Goal: Task Accomplishment & Management: Manage account settings

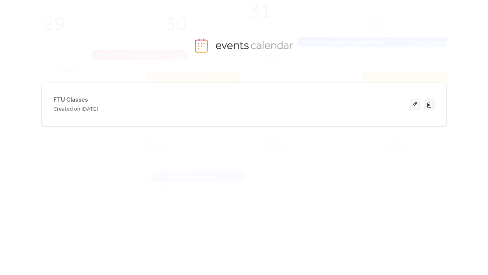
click at [413, 105] on button at bounding box center [415, 105] width 11 height 12
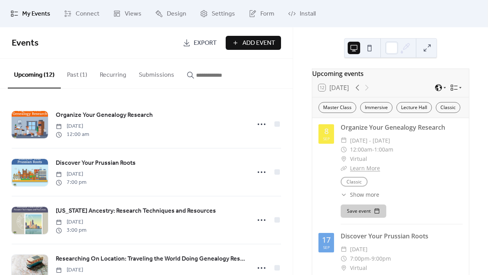
click at [111, 74] on button "Recurring" at bounding box center [113, 73] width 39 height 29
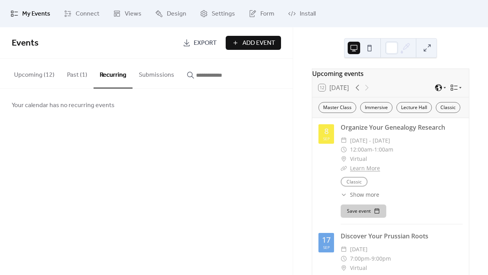
click at [215, 162] on div "Events Export Add Event Upcoming (12) Past (1) Recurring Submissions Organize Y…" at bounding box center [146, 151] width 293 height 248
click at [189, 146] on div "Events Export Add Event Upcoming (12) Past (1) Recurring Submissions Organize Y…" at bounding box center [146, 151] width 293 height 248
click at [198, 187] on div "Events Export Add Event Upcoming (12) Past (1) Recurring Submissions Organize Y…" at bounding box center [146, 151] width 293 height 248
click at [72, 73] on button "Past (1)" at bounding box center [77, 73] width 33 height 29
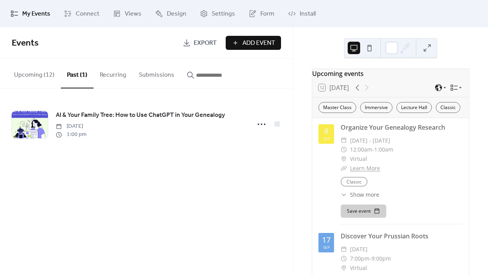
click at [25, 73] on button "Upcoming (12)" at bounding box center [34, 73] width 53 height 29
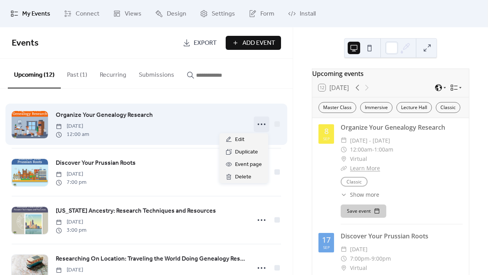
click at [261, 124] on circle at bounding box center [262, 125] width 2 height 2
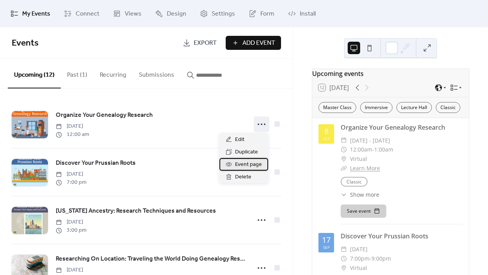
click at [238, 164] on span "Event page" at bounding box center [248, 164] width 27 height 9
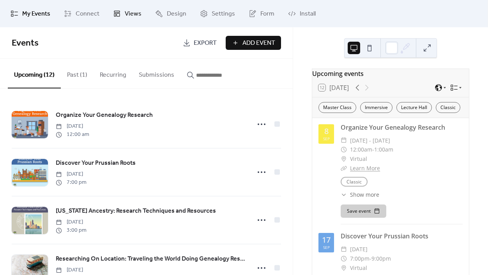
click at [134, 11] on span "Views" at bounding box center [133, 13] width 17 height 9
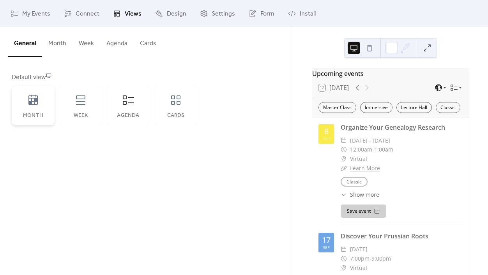
click at [35, 104] on icon at bounding box center [32, 100] width 9 height 10
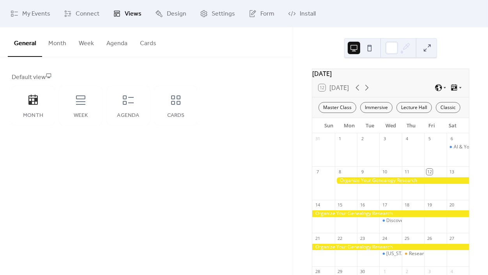
click at [238, 180] on div "General Month Week Agenda Cards Default view Month Week Agenda Cards Disabled E…" at bounding box center [146, 151] width 293 height 248
click at [226, 213] on div "General Month Week Agenda Cards Default view Month Week Agenda Cards Disabled E…" at bounding box center [146, 151] width 293 height 248
click at [199, 215] on div "General Month Week Agenda Cards Default view Month Week Agenda Cards Disabled E…" at bounding box center [146, 151] width 293 height 248
click at [276, 94] on div "Default view Month Week Agenda Cards" at bounding box center [146, 99] width 269 height 52
click at [232, 142] on div "General Month Week Agenda Cards Default view Month Week Agenda Cards Disabled E…" at bounding box center [146, 151] width 293 height 248
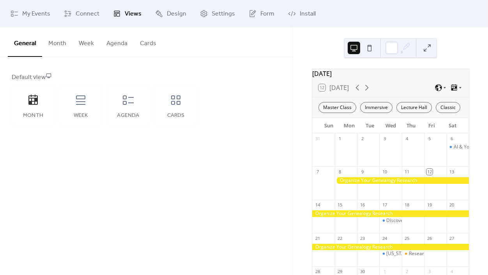
click at [59, 43] on button "Month" at bounding box center [57, 41] width 30 height 29
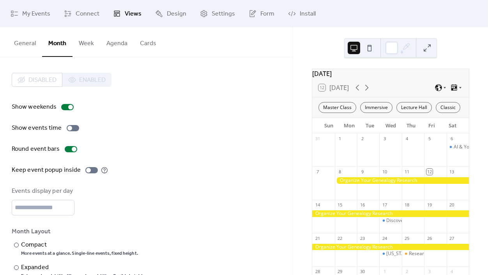
click at [85, 41] on button "Week" at bounding box center [87, 41] width 28 height 29
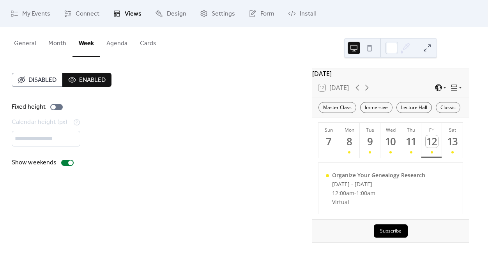
click at [190, 179] on div "Disabled Enabled Fixed height Calendar height (px) *** Show weekends" at bounding box center [146, 120] width 293 height 126
click at [32, 13] on span "My Events" at bounding box center [36, 13] width 28 height 9
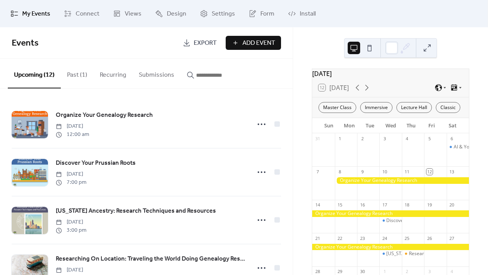
click at [428, 48] on button at bounding box center [427, 48] width 12 height 12
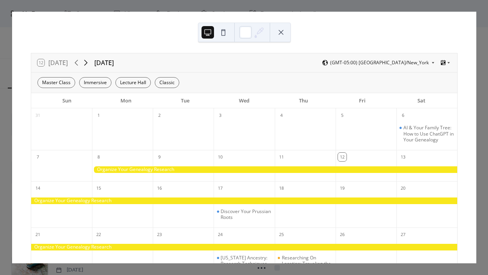
click at [86, 64] on icon at bounding box center [85, 62] width 9 height 9
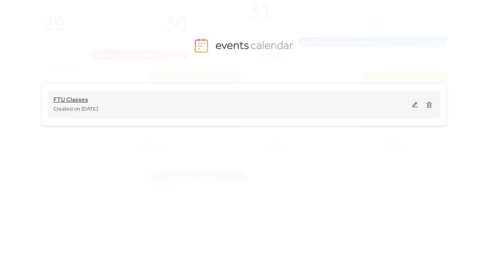
click at [65, 98] on span "FTU Classes" at bounding box center [70, 100] width 35 height 9
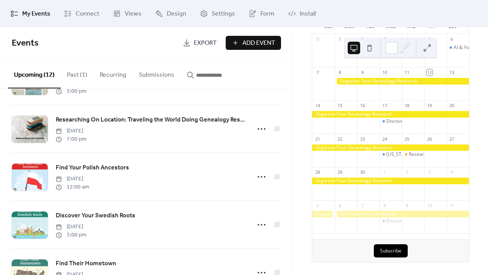
scroll to position [142, 0]
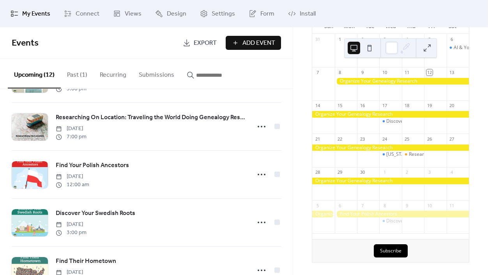
click at [370, 48] on button at bounding box center [369, 48] width 12 height 12
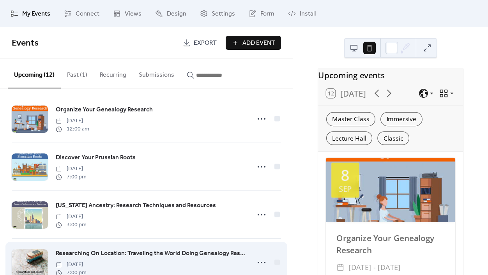
scroll to position [0, 0]
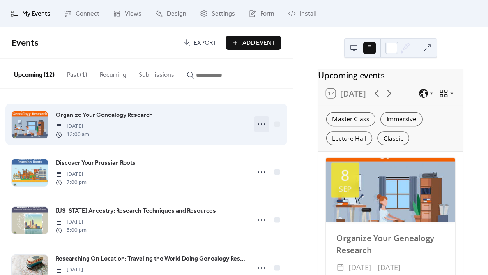
click at [259, 123] on icon at bounding box center [261, 124] width 12 height 12
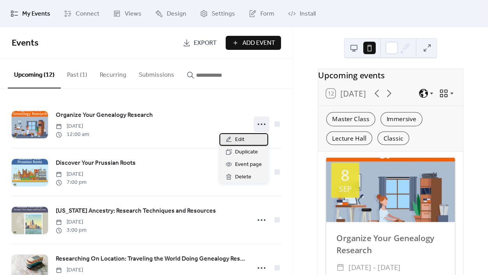
click at [237, 140] on span "Edit" at bounding box center [239, 139] width 9 height 9
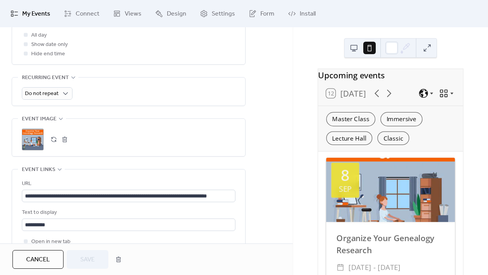
scroll to position [355, 0]
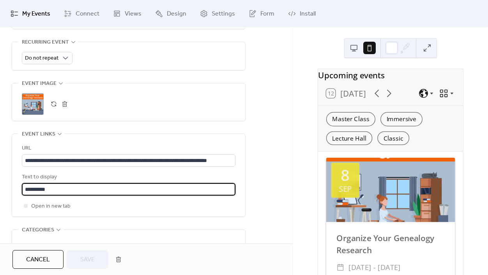
drag, startPoint x: 75, startPoint y: 188, endPoint x: 21, endPoint y: 184, distance: 54.4
click at [21, 184] on div "**********" at bounding box center [128, 175] width 233 height 83
type input "**********"
click at [87, 259] on span "Save" at bounding box center [87, 259] width 14 height 9
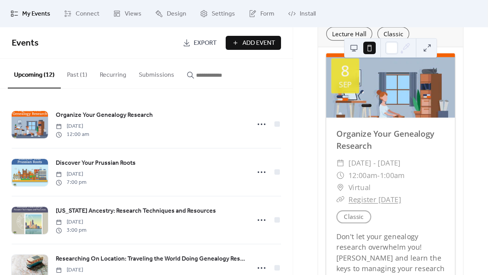
scroll to position [106, 0]
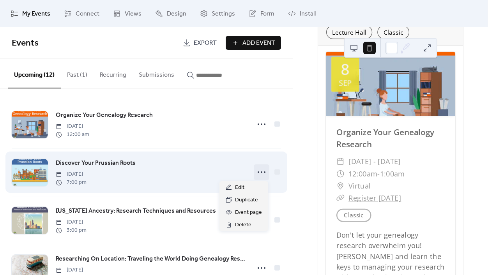
click at [261, 172] on icon at bounding box center [261, 172] width 12 height 12
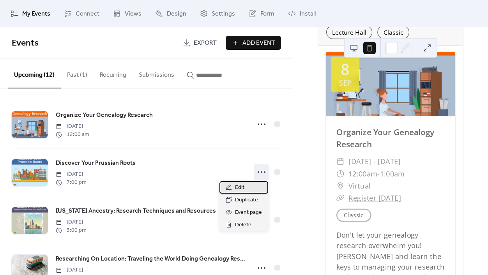
click at [243, 187] on span "Edit" at bounding box center [239, 187] width 9 height 9
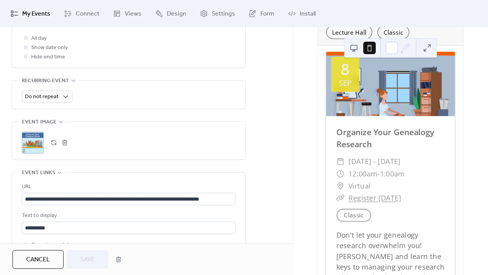
scroll to position [319, 0]
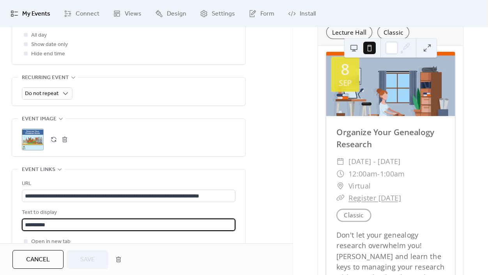
drag, startPoint x: 71, startPoint y: 223, endPoint x: -29, endPoint y: 216, distance: 100.5
click at [0, 216] on html "**********" at bounding box center [244, 137] width 488 height 275
type input "**********"
click at [83, 256] on span "Save" at bounding box center [87, 259] width 14 height 9
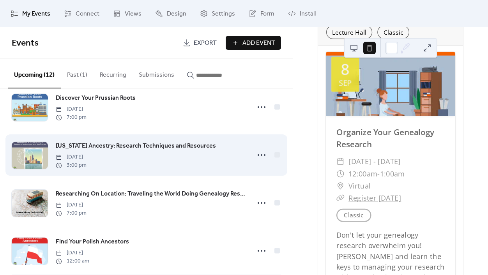
scroll to position [71, 0]
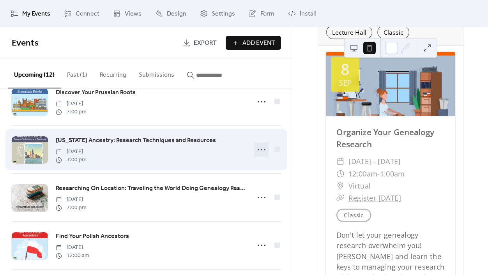
click at [258, 150] on icon at bounding box center [261, 150] width 12 height 12
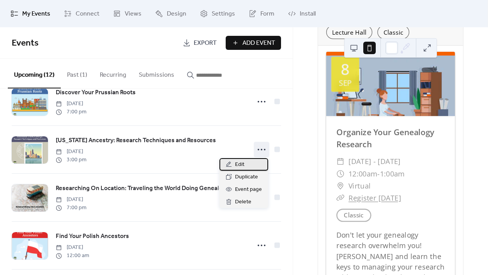
click at [240, 164] on span "Edit" at bounding box center [239, 164] width 9 height 9
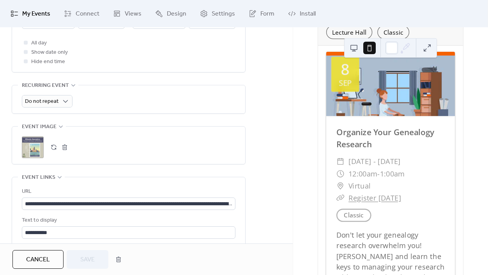
scroll to position [355, 0]
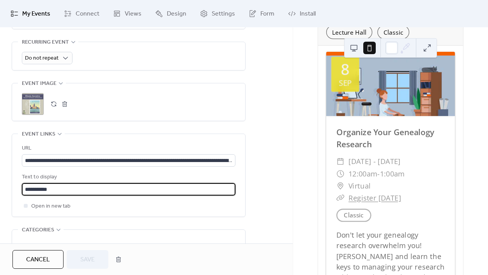
drag, startPoint x: 61, startPoint y: 187, endPoint x: 3, endPoint y: 187, distance: 58.1
click at [3, 187] on div "**********" at bounding box center [146, 26] width 293 height 620
type input "**********"
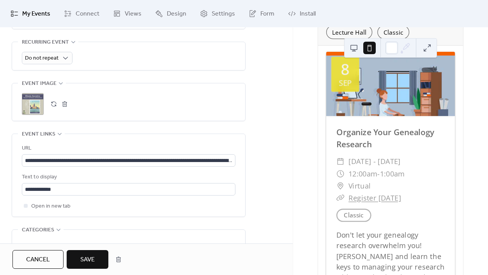
click at [86, 258] on span "Save" at bounding box center [87, 259] width 14 height 9
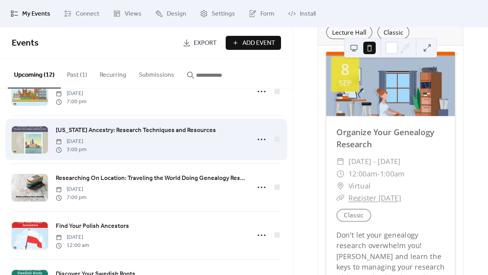
scroll to position [106, 0]
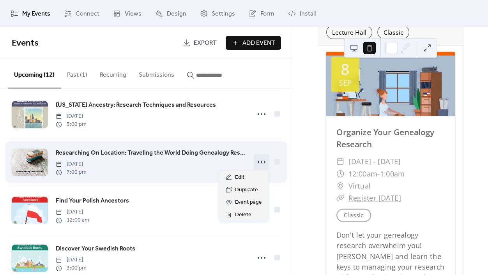
click at [261, 161] on icon at bounding box center [261, 162] width 12 height 12
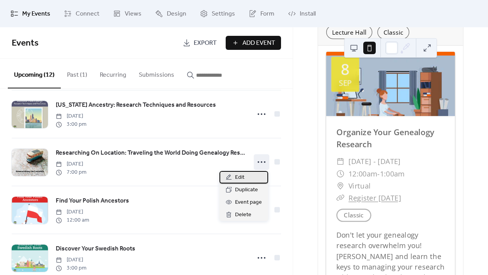
click at [243, 175] on span "Edit" at bounding box center [239, 177] width 9 height 9
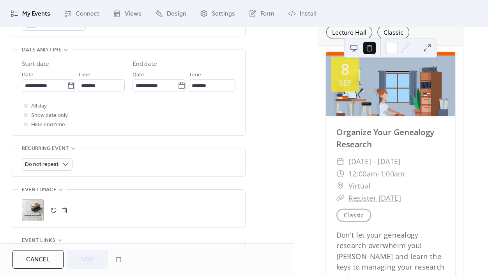
scroll to position [319, 0]
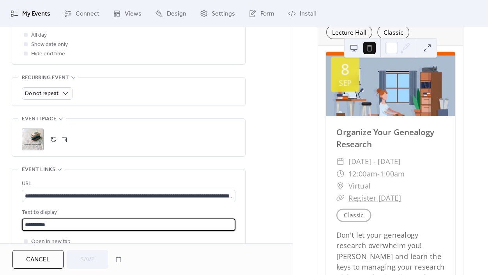
drag, startPoint x: 24, startPoint y: 222, endPoint x: -26, endPoint y: 222, distance: 49.9
click at [0, 222] on html "**********" at bounding box center [244, 137] width 488 height 275
type input "**********"
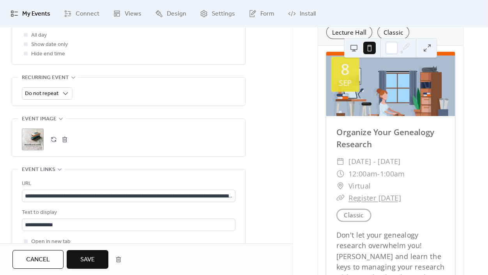
click at [90, 259] on span "Save" at bounding box center [87, 259] width 14 height 9
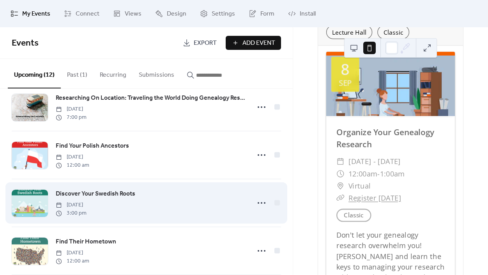
scroll to position [177, 0]
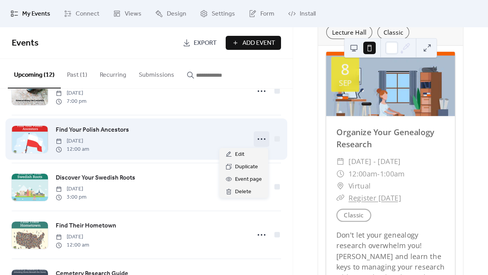
click at [258, 137] on icon at bounding box center [261, 139] width 12 height 12
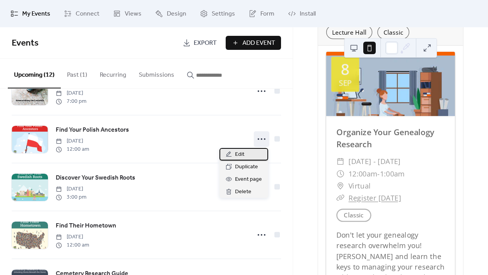
click at [239, 155] on span "Edit" at bounding box center [239, 154] width 9 height 9
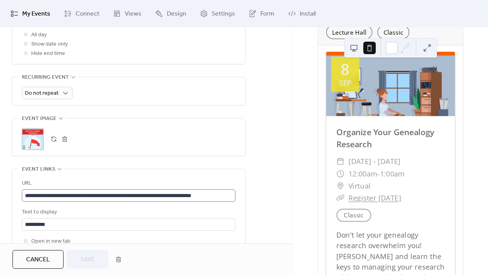
scroll to position [355, 0]
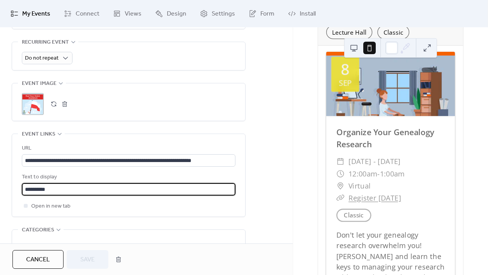
drag, startPoint x: 82, startPoint y: 187, endPoint x: -12, endPoint y: 186, distance: 94.0
click at [0, 186] on html "**********" at bounding box center [244, 137] width 488 height 275
type input "**********"
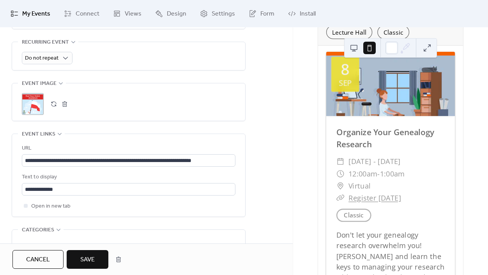
click at [87, 259] on span "Save" at bounding box center [87, 259] width 14 height 9
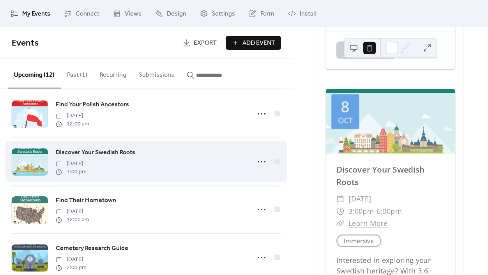
scroll to position [213, 0]
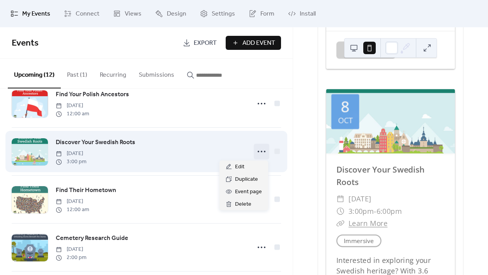
click at [258, 149] on icon at bounding box center [261, 151] width 12 height 12
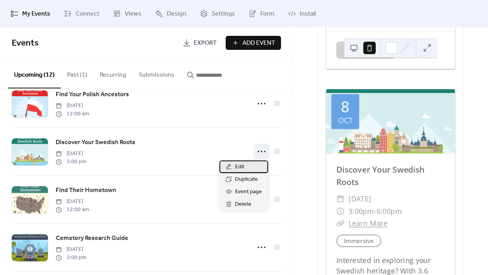
click at [236, 166] on span "Edit" at bounding box center [239, 167] width 9 height 9
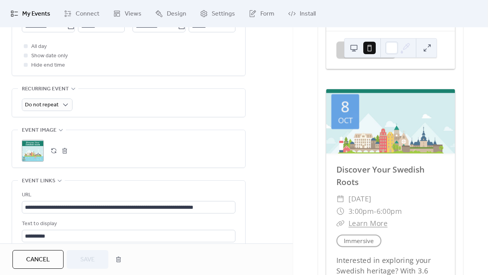
scroll to position [319, 0]
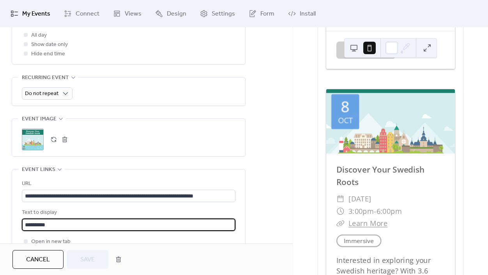
drag, startPoint x: 67, startPoint y: 224, endPoint x: -20, endPoint y: 219, distance: 87.1
click at [0, 219] on html "**********" at bounding box center [244, 137] width 488 height 275
type input "**********"
click at [81, 260] on span "Save" at bounding box center [87, 259] width 14 height 9
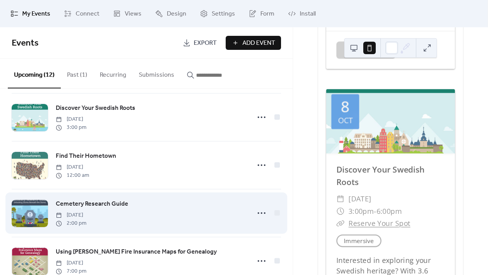
scroll to position [248, 0]
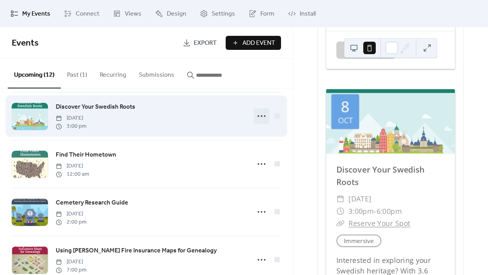
click at [260, 115] on icon at bounding box center [261, 116] width 12 height 12
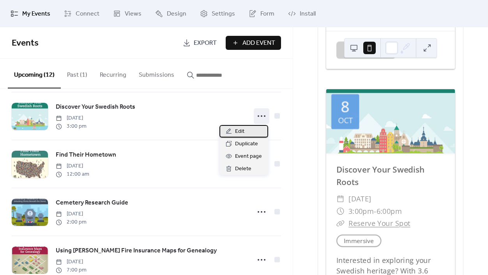
click at [234, 131] on div "Edit" at bounding box center [244, 131] width 49 height 12
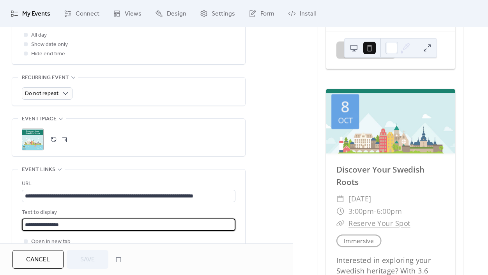
drag, startPoint x: 89, startPoint y: 221, endPoint x: -2, endPoint y: 226, distance: 90.2
click at [0, 226] on html "**********" at bounding box center [244, 137] width 488 height 275
type input "**********"
click at [80, 262] on span "Save" at bounding box center [87, 259] width 14 height 9
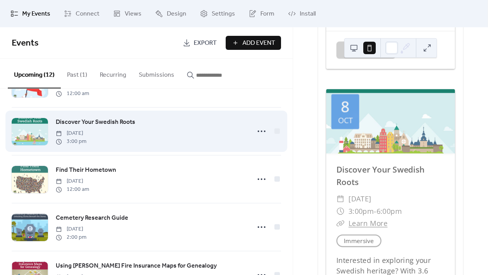
scroll to position [248, 0]
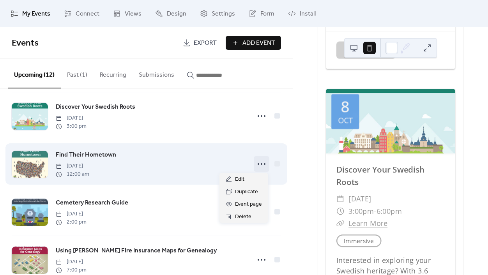
click at [258, 161] on icon at bounding box center [261, 164] width 12 height 12
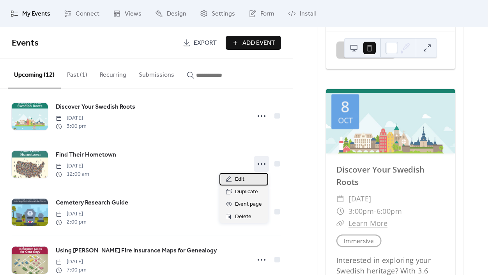
click at [238, 179] on span "Edit" at bounding box center [239, 179] width 9 height 9
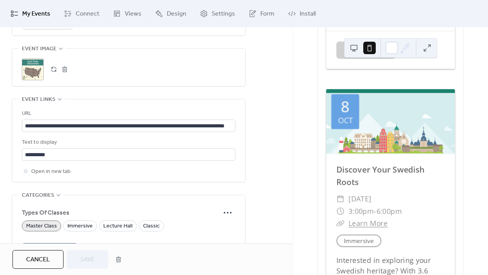
scroll to position [390, 0]
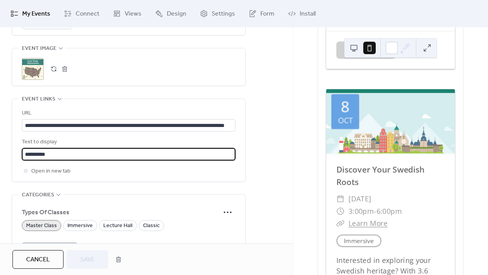
drag, startPoint x: 67, startPoint y: 152, endPoint x: 4, endPoint y: 148, distance: 63.3
type input "**********"
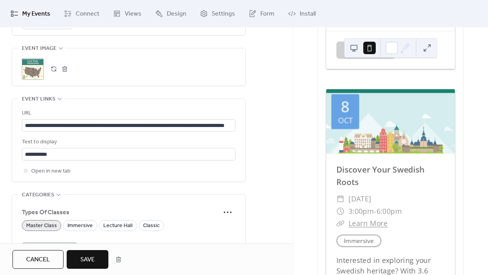
click at [85, 258] on span "Save" at bounding box center [87, 259] width 14 height 9
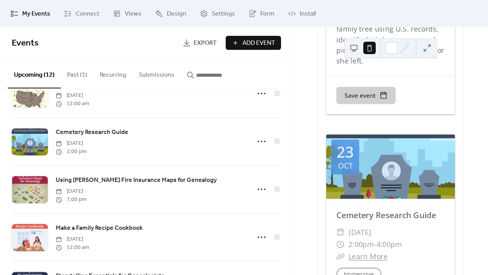
scroll to position [319, 0]
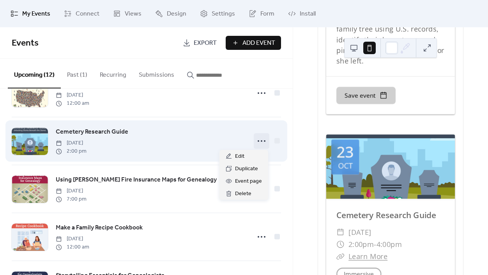
click at [257, 140] on icon at bounding box center [261, 141] width 12 height 12
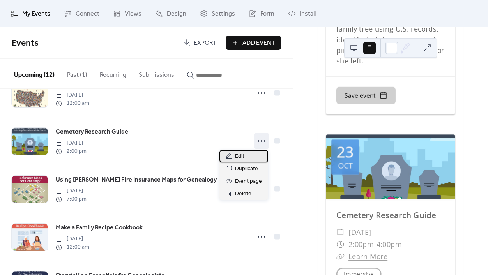
click at [234, 159] on div "Edit" at bounding box center [244, 156] width 49 height 12
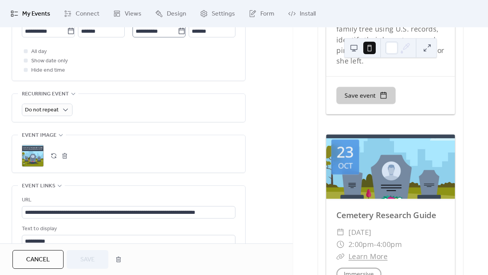
scroll to position [319, 0]
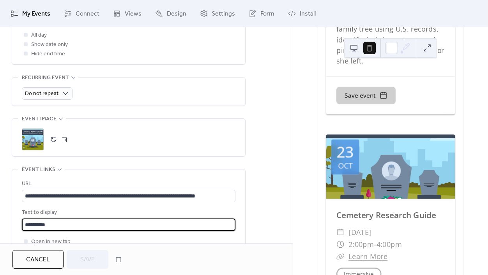
drag, startPoint x: 68, startPoint y: 223, endPoint x: -30, endPoint y: 222, distance: 98.3
click at [0, 222] on html "**********" at bounding box center [244, 137] width 488 height 275
type input "**********"
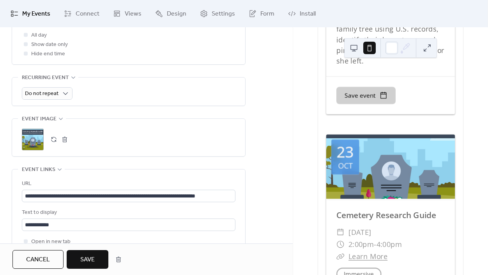
click at [82, 257] on span "Save" at bounding box center [87, 259] width 14 height 9
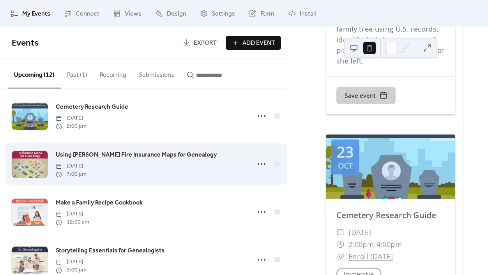
scroll to position [355, 0]
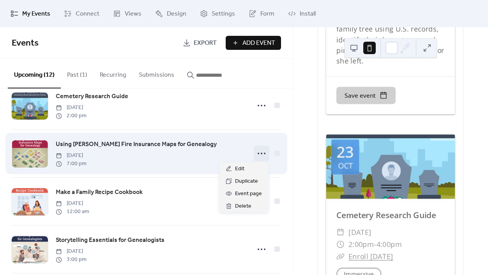
click at [261, 152] on icon at bounding box center [261, 153] width 12 height 12
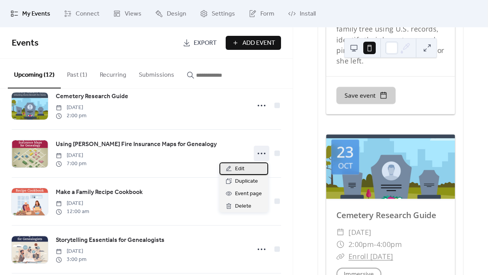
click at [243, 165] on span "Edit" at bounding box center [239, 169] width 9 height 9
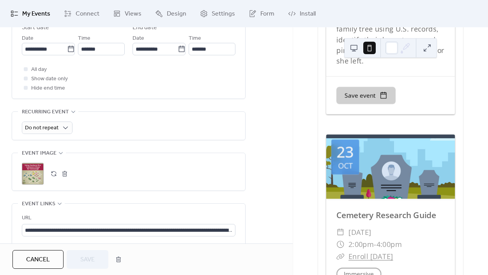
scroll to position [355, 0]
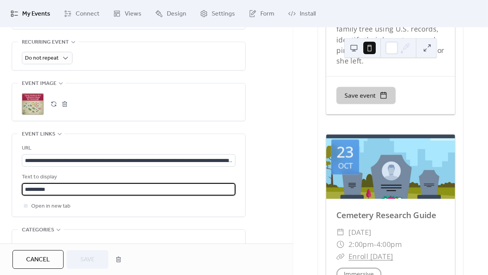
drag, startPoint x: 73, startPoint y: 186, endPoint x: -26, endPoint y: 184, distance: 98.3
click at [0, 184] on html "**********" at bounding box center [244, 137] width 488 height 275
type input "*"
type input "**********"
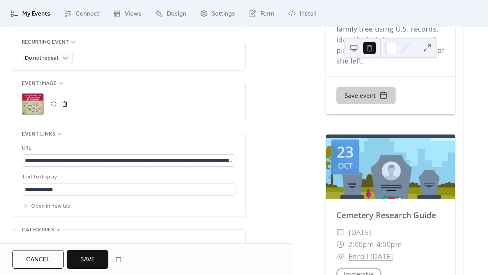
click at [89, 259] on span "Save" at bounding box center [87, 259] width 14 height 9
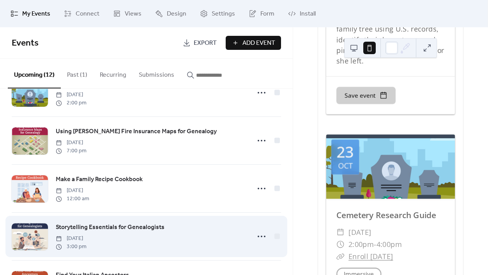
scroll to position [376, 0]
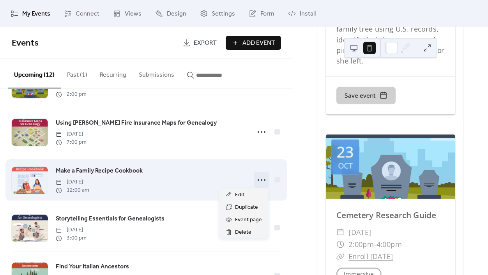
click at [261, 179] on circle at bounding box center [262, 180] width 2 height 2
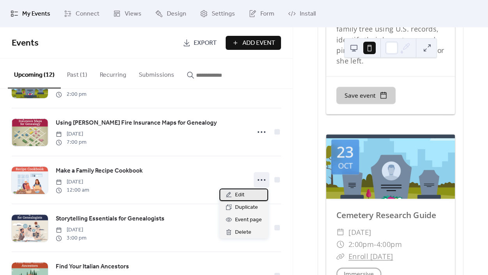
click at [240, 193] on span "Edit" at bounding box center [239, 195] width 9 height 9
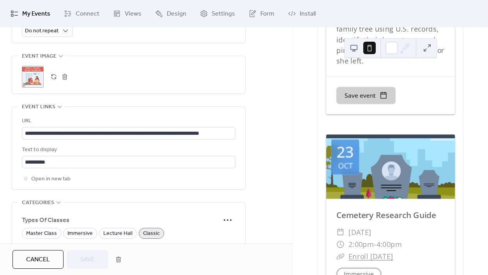
scroll to position [390, 0]
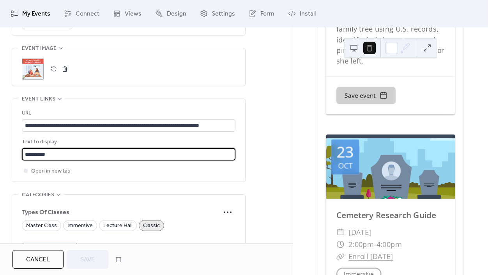
drag, startPoint x: 58, startPoint y: 151, endPoint x: 3, endPoint y: 147, distance: 55.9
type input "**********"
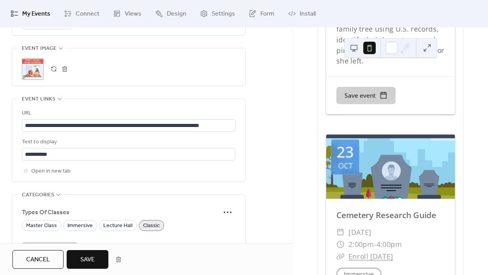
click at [85, 256] on span "Save" at bounding box center [87, 259] width 14 height 9
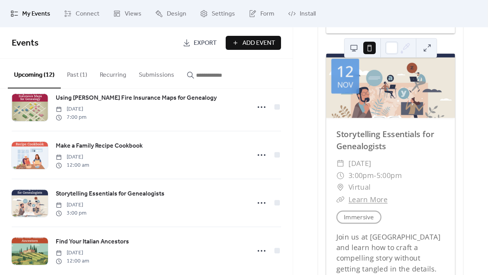
scroll to position [411, 0]
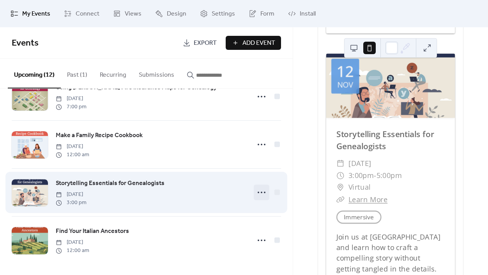
click at [261, 192] on icon at bounding box center [261, 192] width 12 height 12
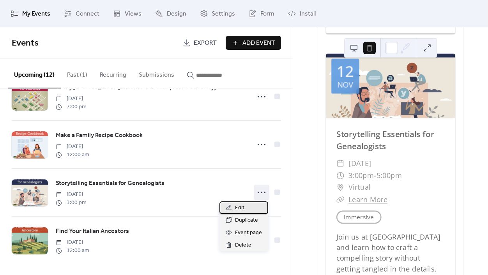
click at [246, 209] on div "Edit" at bounding box center [244, 208] width 49 height 12
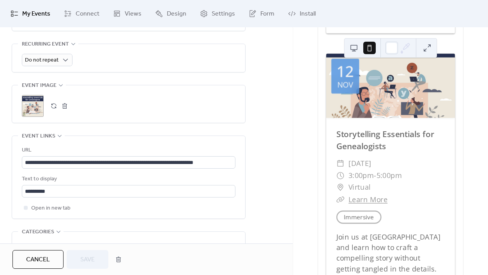
scroll to position [355, 0]
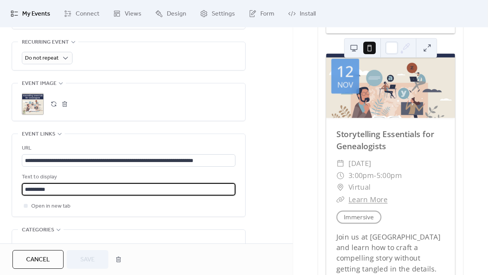
drag, startPoint x: 62, startPoint y: 188, endPoint x: -28, endPoint y: 187, distance: 89.7
click at [0, 187] on html "**********" at bounding box center [244, 137] width 488 height 275
type input "**********"
click at [82, 257] on span "Save" at bounding box center [87, 259] width 14 height 9
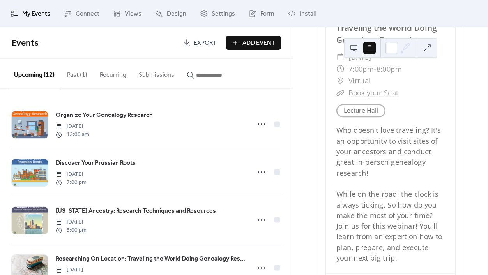
scroll to position [1312, 0]
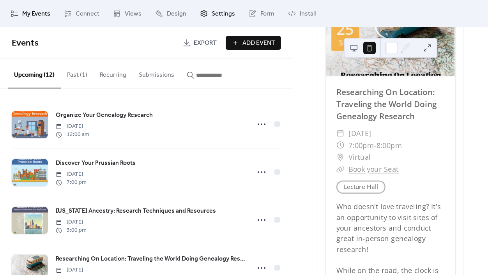
click at [221, 13] on span "Settings" at bounding box center [223, 13] width 23 height 9
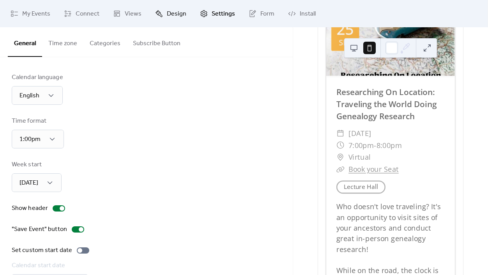
click at [168, 13] on span "Design" at bounding box center [176, 13] width 19 height 9
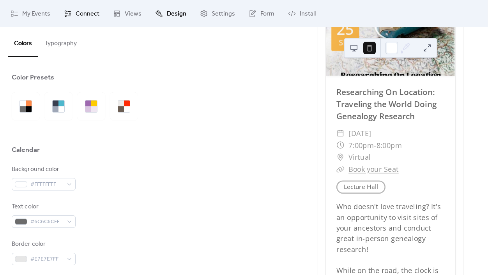
click at [81, 11] on span "Connect" at bounding box center [88, 13] width 24 height 9
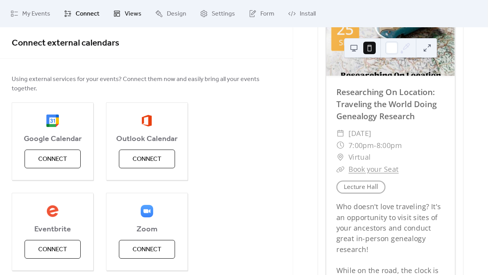
click at [122, 10] on link "Views" at bounding box center [127, 13] width 40 height 21
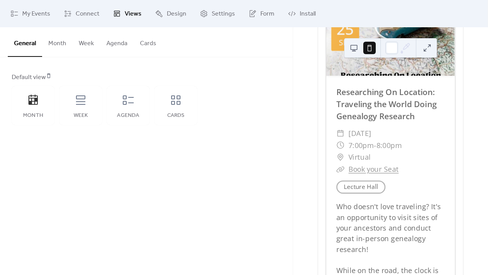
click at [145, 43] on button "Cards" at bounding box center [148, 41] width 29 height 29
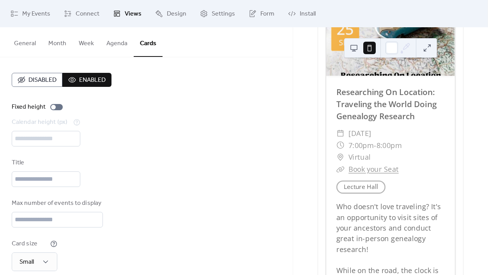
click at [113, 44] on button "Agenda" at bounding box center [117, 41] width 34 height 29
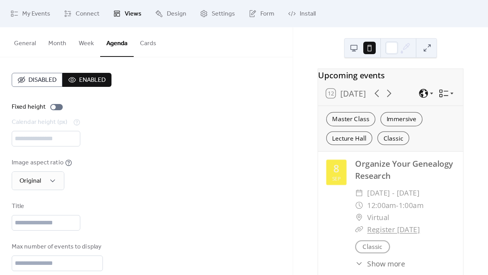
click at [58, 44] on button "Month" at bounding box center [57, 41] width 30 height 29
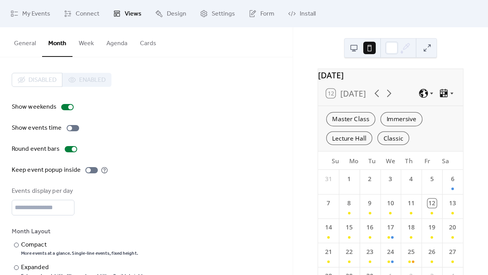
click at [23, 41] on button "General" at bounding box center [25, 41] width 34 height 29
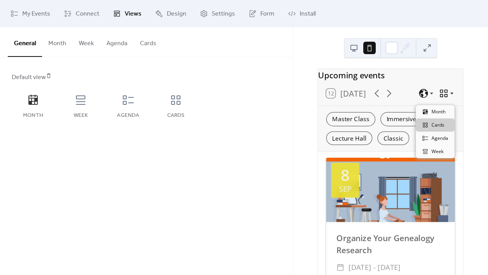
click at [443, 97] on icon at bounding box center [444, 94] width 10 height 10
click at [446, 99] on icon at bounding box center [444, 94] width 10 height 10
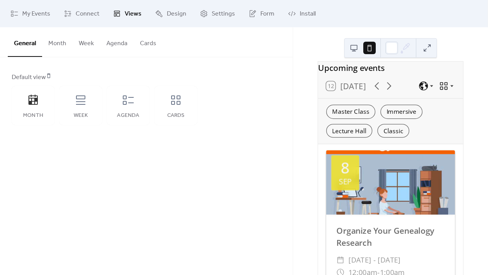
scroll to position [1, 0]
